Goal: Book appointment/travel/reservation

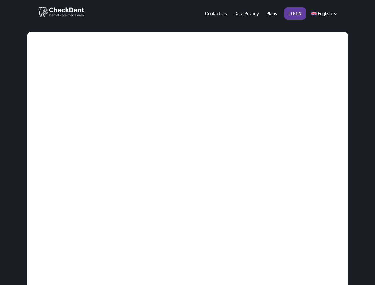
click at [188, 12] on div at bounding box center [187, 11] width 300 height 23
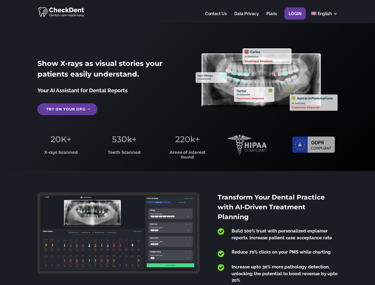
click at [188, 143] on span "220k+" at bounding box center [187, 139] width 25 height 10
click at [188, 12] on div at bounding box center [187, 11] width 300 height 23
